Goal: Transaction & Acquisition: Purchase product/service

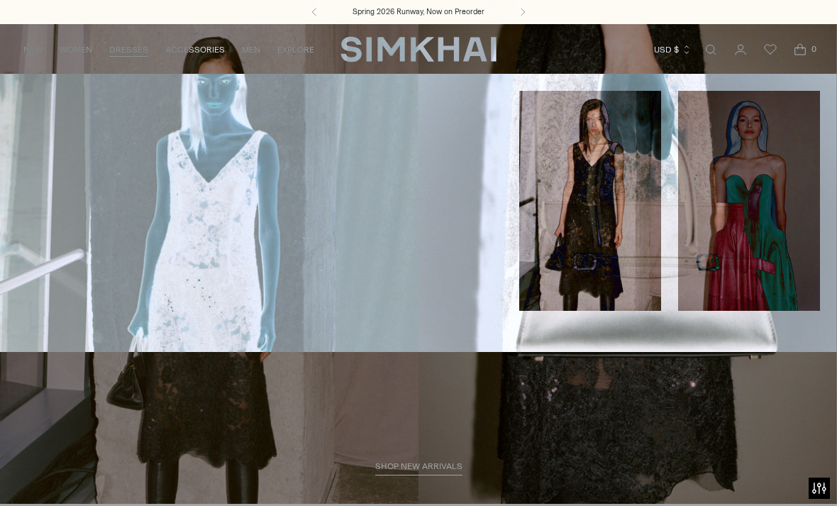
click at [45, 94] on link "All Dresses" at bounding box center [45, 96] width 57 height 10
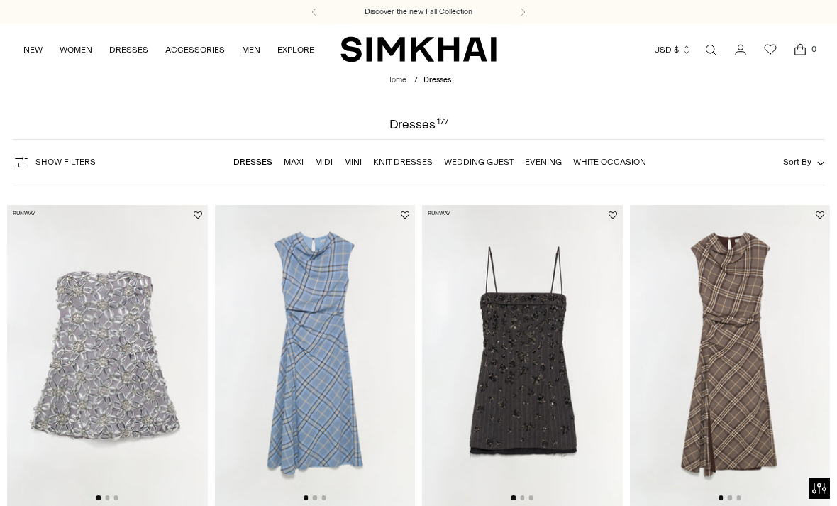
click at [52, 164] on span "Show Filters" at bounding box center [65, 162] width 60 height 10
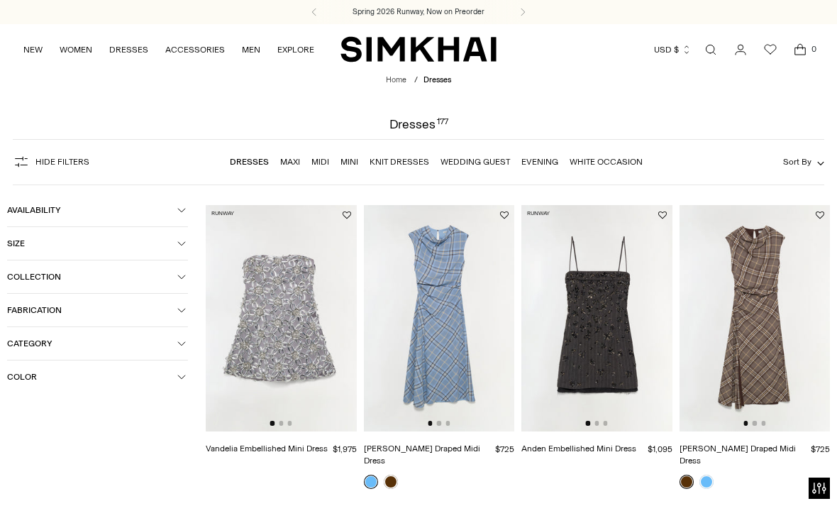
click at [179, 245] on icon "button" at bounding box center [181, 244] width 7 height 4
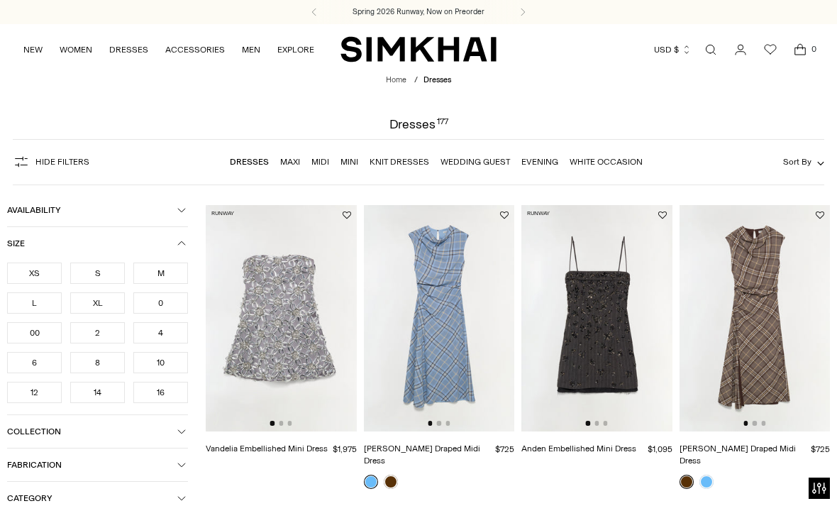
click at [159, 274] on div "M" at bounding box center [160, 272] width 55 height 21
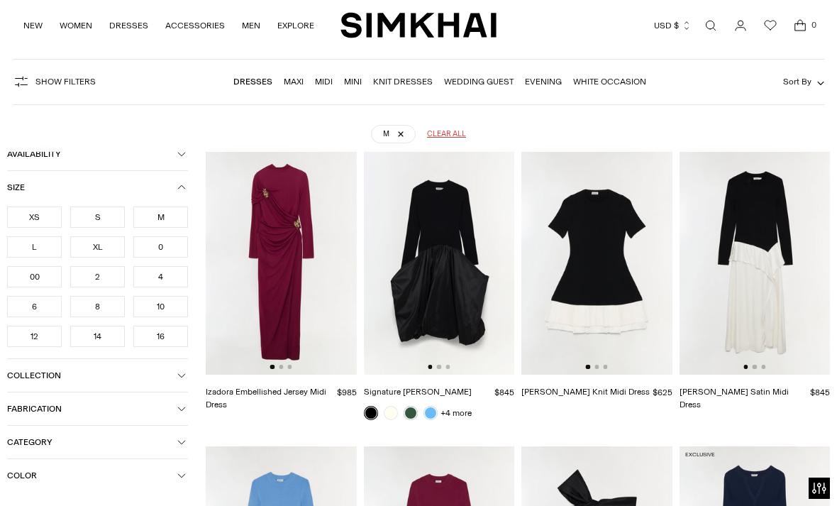
scroll to position [104, 0]
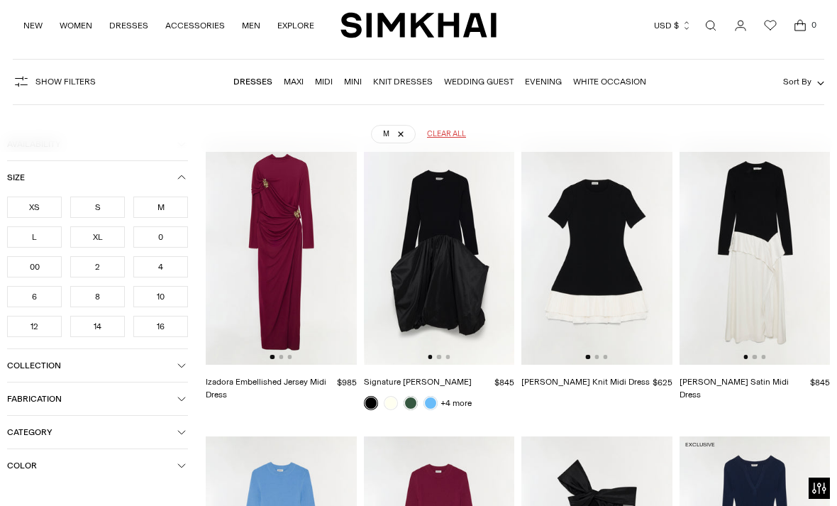
click at [97, 303] on div "8" at bounding box center [97, 296] width 55 height 21
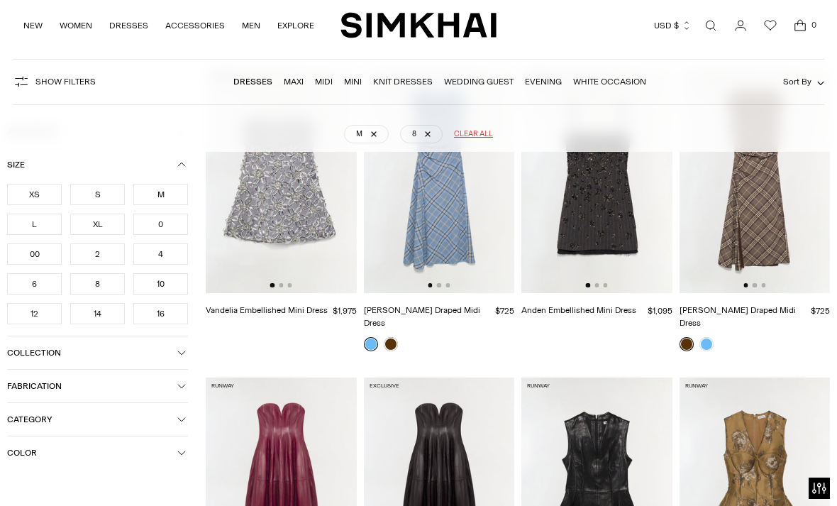
scroll to position [180, 0]
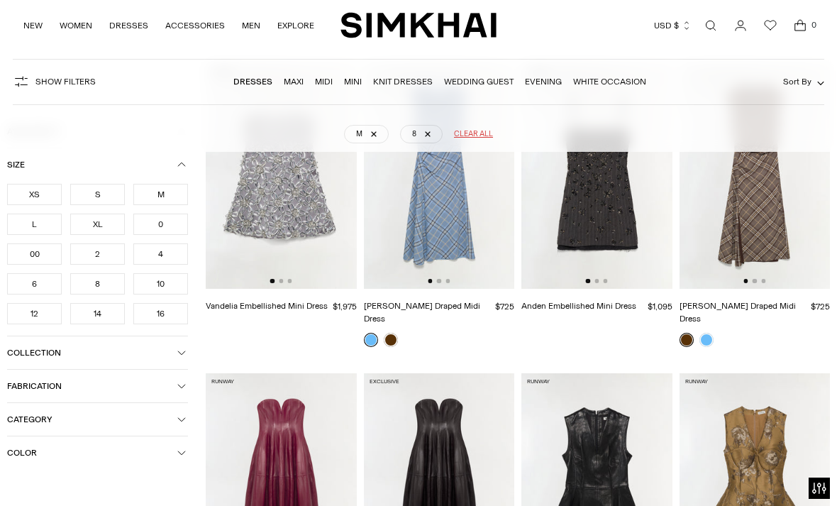
click at [176, 457] on span "Color" at bounding box center [92, 453] width 170 height 10
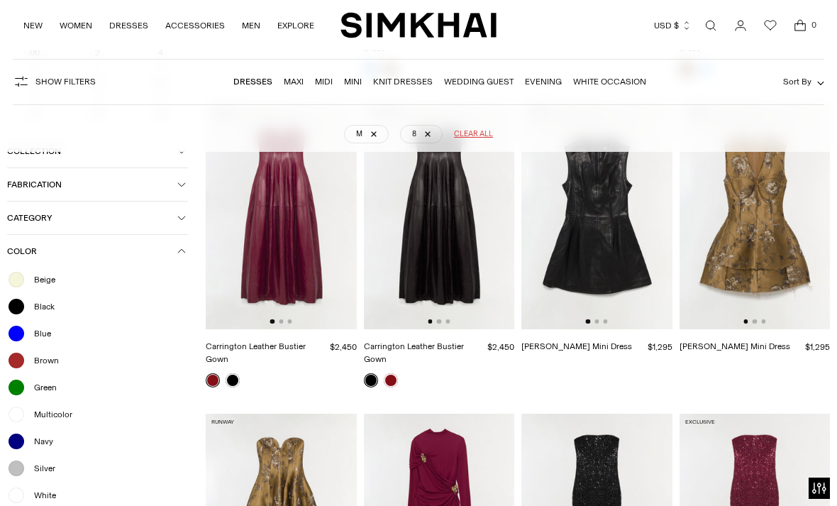
scroll to position [449, 0]
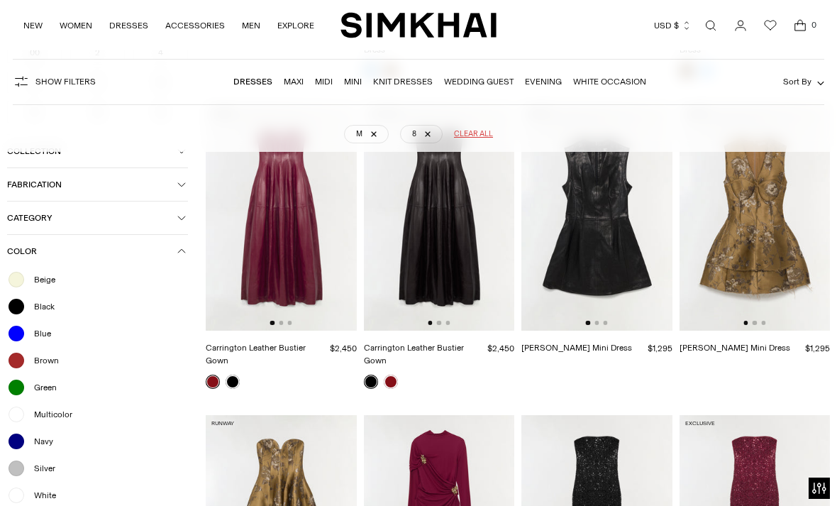
click at [18, 316] on div at bounding box center [16, 306] width 18 height 18
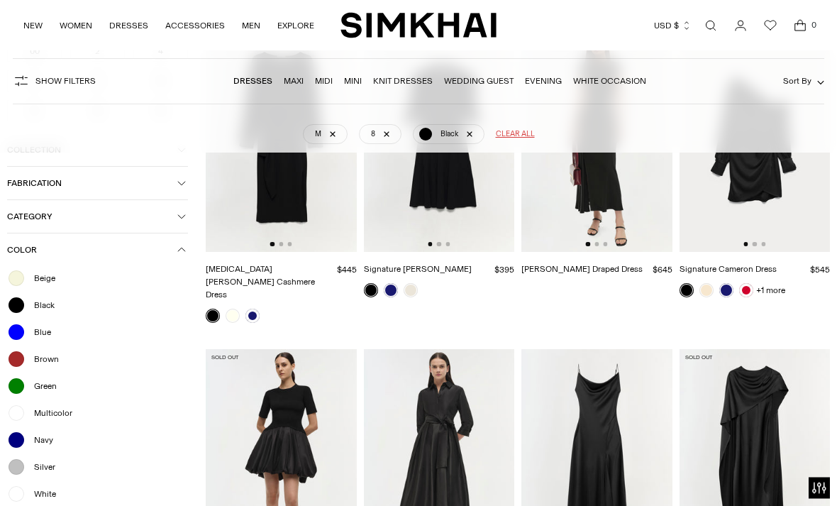
scroll to position [827, 0]
click at [16, 341] on div at bounding box center [16, 332] width 18 height 18
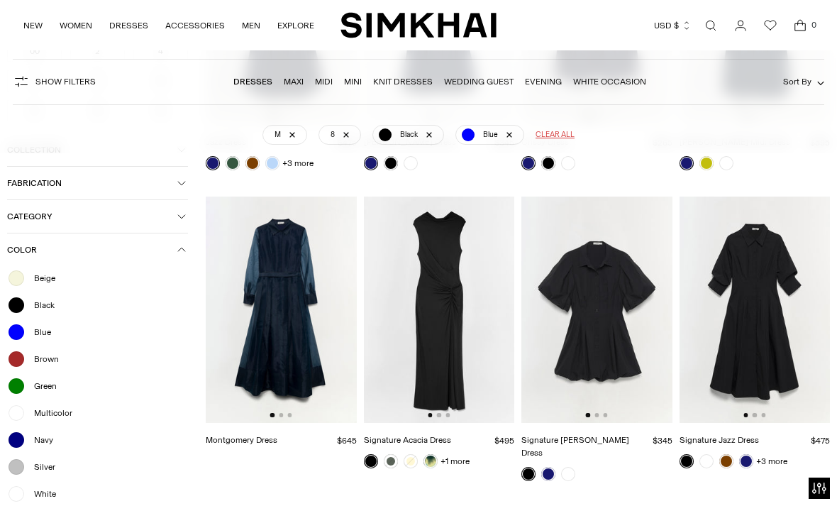
scroll to position [646, 0]
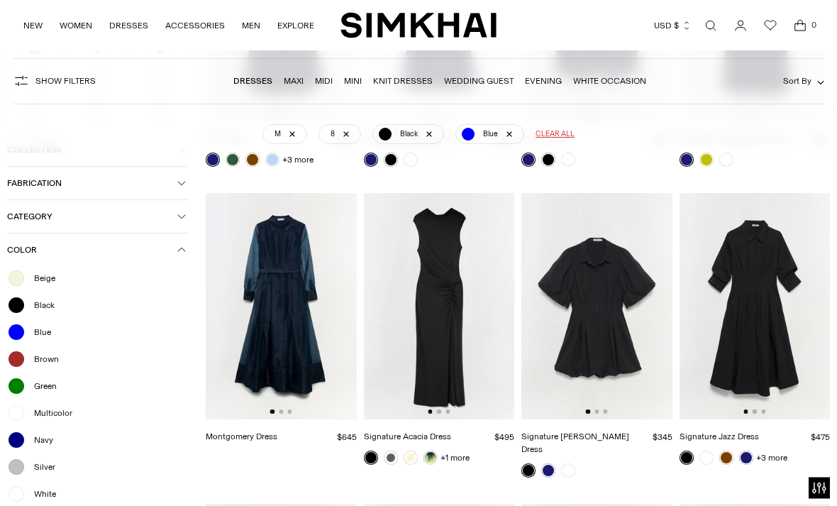
click at [18, 476] on div at bounding box center [16, 466] width 18 height 18
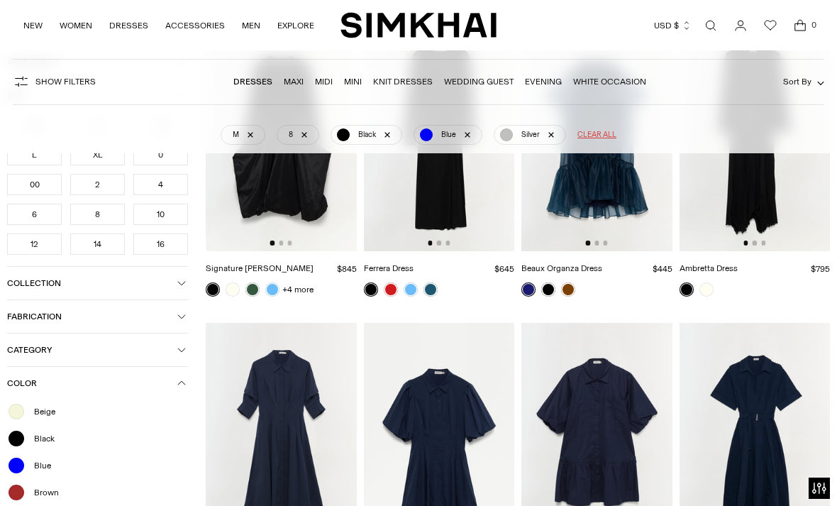
scroll to position [104, 0]
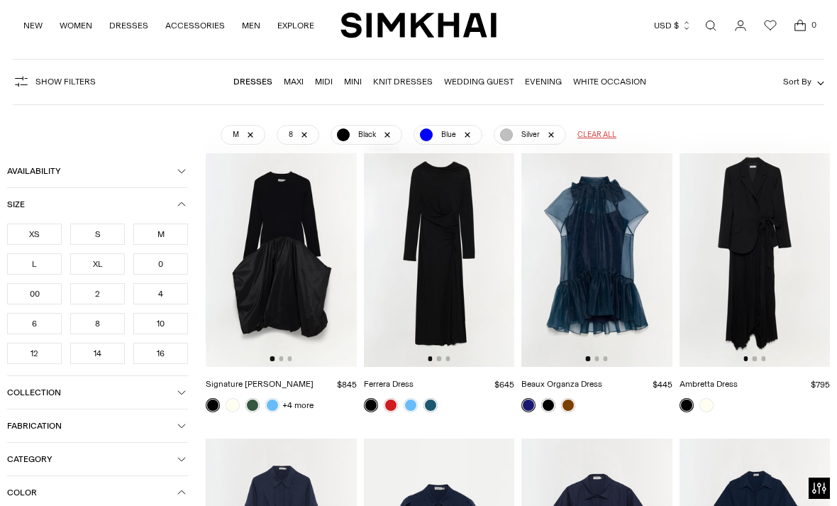
click at [179, 204] on icon "button" at bounding box center [181, 204] width 9 height 9
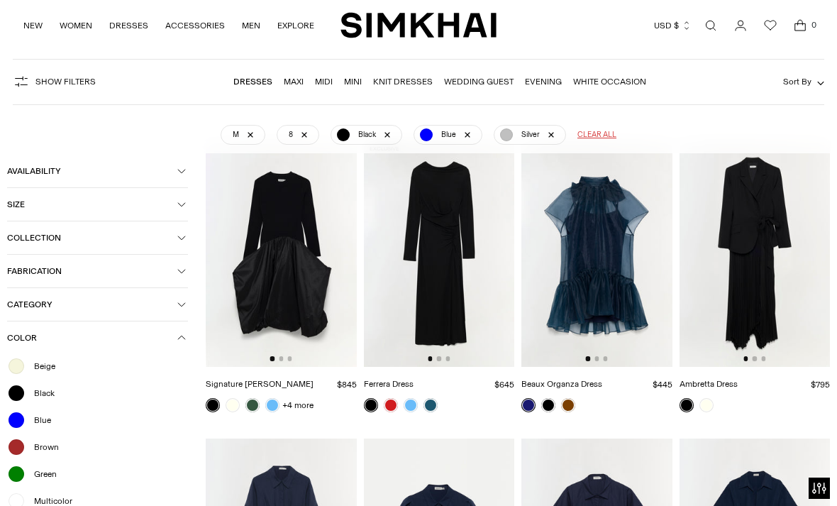
click at [183, 342] on icon "button" at bounding box center [181, 337] width 9 height 9
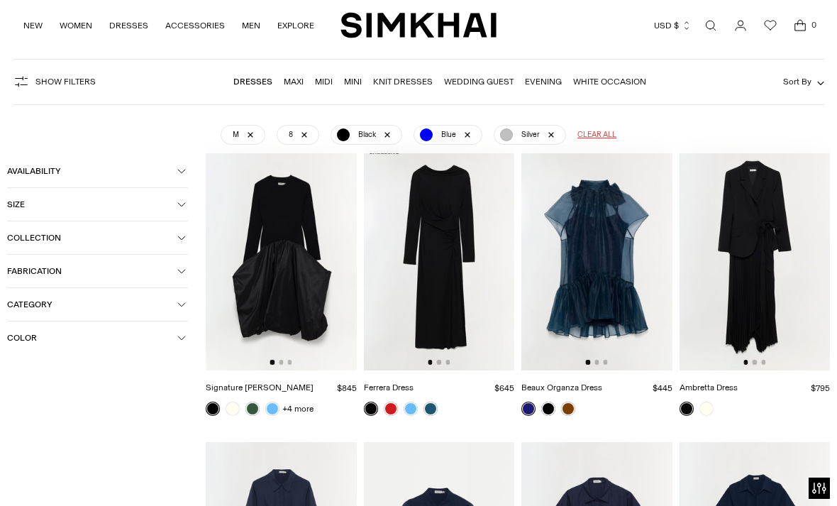
scroll to position [0, 0]
